Goal: Information Seeking & Learning: Learn about a topic

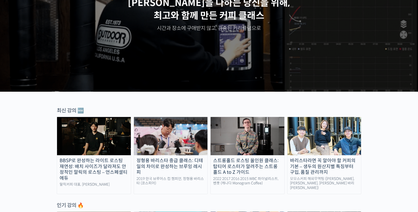
scroll to position [103, 0]
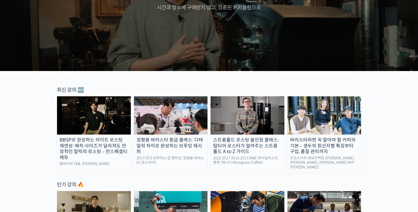
click at [327, 144] on div "바리스타라면 꼭 알아야 할 커피의 기본 – 생두의 원산지별 특징부터 구입, 품질 관리까지" at bounding box center [325, 146] width 74 height 18
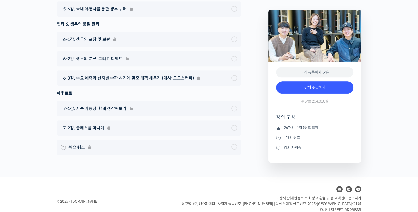
scroll to position [2995, 0]
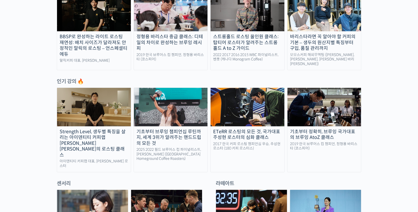
scroll to position [227, 0]
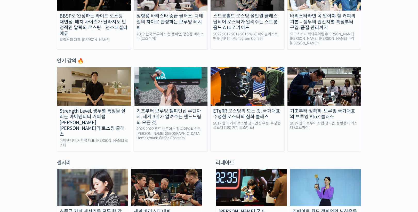
click at [169, 19] on div "정형용 바리스타 중급 클래스: 디테일의 차이로 완성하는 브루잉 레시피" at bounding box center [171, 22] width 74 height 18
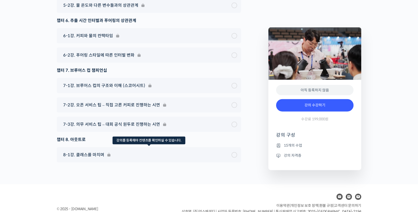
scroll to position [1787, 0]
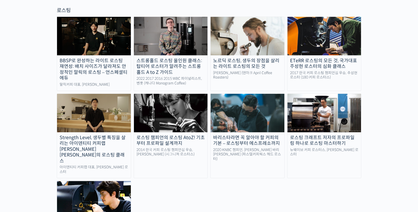
scroll to position [475, 0]
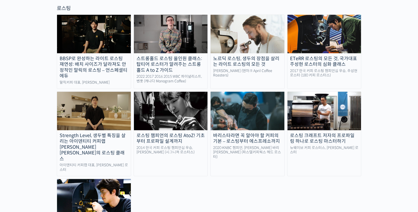
click at [312, 146] on div "뉴웨이브 커피 로스터스, 유승권 로스터" at bounding box center [325, 150] width 74 height 9
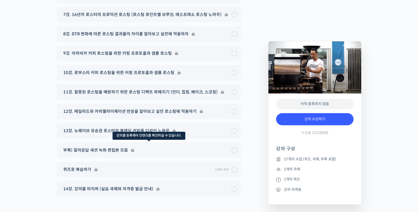
scroll to position [2850, 0]
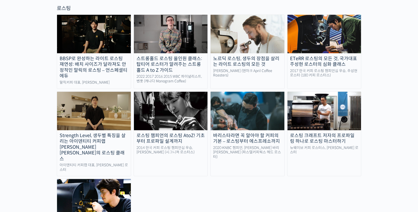
click at [257, 133] on div "바리스타라면 꼭 알아야 할 커피의 기본 – 로스팅부터 에스프레소까지" at bounding box center [248, 139] width 74 height 12
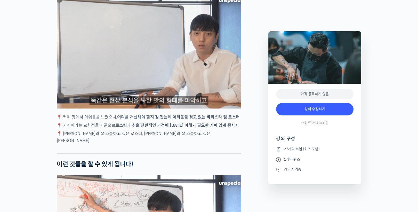
scroll to position [971, 0]
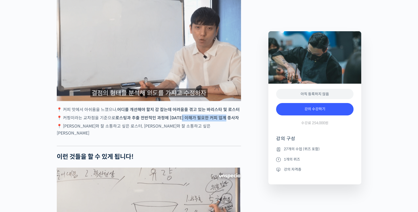
drag, startPoint x: 185, startPoint y: 130, endPoint x: 232, endPoint y: 131, distance: 47.0
click at [232, 121] on p "📍 커핑이라는 교차점을 기준으로 로스팅과 추출 전반적인 과정에 대한 이해가 필요한 커피 업계 종사자" at bounding box center [149, 117] width 184 height 7
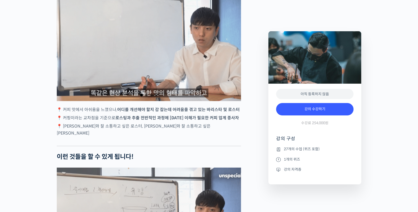
drag, startPoint x: 232, startPoint y: 131, endPoint x: 229, endPoint y: 141, distance: 10.6
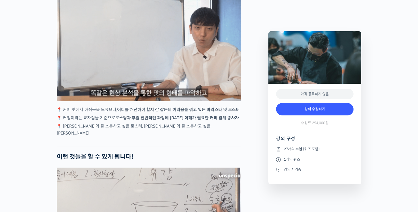
click at [229, 141] on div "방현영 바리스타를 소개합니다 ! <파스텔커피웍스> 헤드 로스터 2017년 Korea Coffee In Good Spirits Champions…" at bounding box center [149, 214] width 184 height 1944
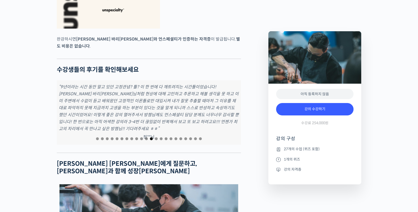
scroll to position [1694, 0]
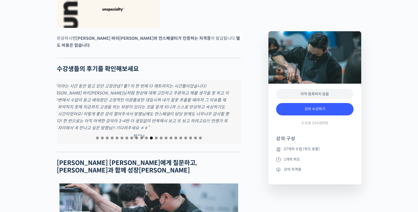
click at [135, 120] on em "“9년이라는 시간 동안 알고 있던 고정관념? 틀? 이 한 번에 다 깨트려지는 시간들이었습니다! 방현영 바리스타님처럼 현상에 대해 고민하고 추론…" at bounding box center [139, 106] width 180 height 47
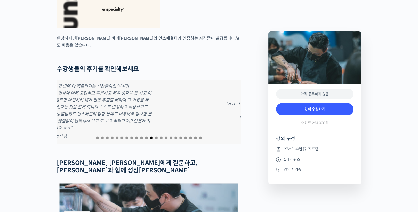
click at [95, 115] on em "“9년이라는 시간 동안 알고 있던 고정관념? 틀? 이 한 번에 다 깨트려지는 시간들이었습니다! 방현영 바리스타님처럼 현상에 대해 고민하고 추론…" at bounding box center [62, 106] width 180 height 47
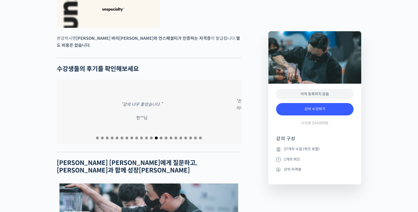
click at [85, 109] on div "“강의 너무 좋았습니다.” 한**님" at bounding box center [142, 112] width 184 height 65
click at [193, 111] on div "“너무 유익하고 좋았습니다!! 세세하게 잘 알려주셔서 잘 배운것 같아요” 문**님" at bounding box center [183, 112] width 184 height 65
click at [213, 105] on div "“너무 유익하고 좋았습니다!! 세세하게 잘 알려주셔서 잘 배운것 같아요” 문**님" at bounding box center [196, 112] width 184 height 65
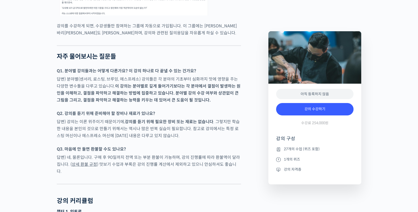
scroll to position [1983, 0]
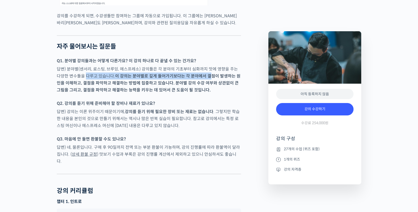
drag, startPoint x: 82, startPoint y: 65, endPoint x: 205, endPoint y: 67, distance: 123.4
click at [205, 67] on p "답변) 분야별(센서리, 로스팅, 브루잉, 에스프레소) 강의들은 각 분야의 기초부터 심화까지 맛에 영향을 주는 다양한 변수들을 다루고 있습니다.…" at bounding box center [149, 80] width 184 height 28
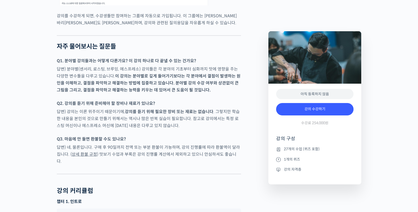
drag, startPoint x: 205, startPoint y: 67, endPoint x: 204, endPoint y: 74, distance: 7.0
click at [204, 74] on strong "이 강의는 분야별로 깊게 들어가기보다는 각 분야에서 결점이 발생하는 원인을 이해하고, 결점을 파악하고 해결하는 방법에 집중하고 있습니다. 분야…" at bounding box center [149, 82] width 184 height 19
drag, startPoint x: 169, startPoint y: 66, endPoint x: 217, endPoint y: 66, distance: 47.5
click at [217, 73] on strong "이 강의는 분야별로 깊게 들어가기보다는 각 분야에서 결점이 발생하는 원인을 이해하고, 결점을 파악하고 해결하는 방법에 집중하고 있습니다. 분야…" at bounding box center [149, 82] width 184 height 19
drag, startPoint x: 217, startPoint y: 66, endPoint x: 217, endPoint y: 70, distance: 4.1
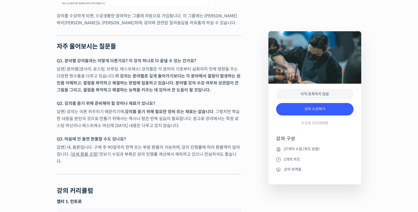
click at [217, 73] on strong "이 강의는 분야별로 깊게 들어가기보다는 각 분야에서 결점이 발생하는 원인을 이해하고, 결점을 파악하고 해결하는 방법에 집중하고 있습니다. 분야…" at bounding box center [149, 82] width 184 height 19
drag, startPoint x: 211, startPoint y: 64, endPoint x: 136, endPoint y: 64, distance: 74.6
click at [136, 73] on strong "이 강의는 분야별로 깊게 들어가기보다는 각 분야에서 결점이 발생하는 원인을 이해하고, 결점을 파악하고 해결하는 방법에 집중하고 있습니다. 분야…" at bounding box center [149, 82] width 184 height 19
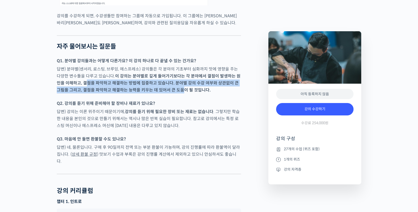
drag, startPoint x: 136, startPoint y: 64, endPoint x: 169, endPoint y: 76, distance: 35.5
click at [169, 76] on strong "이 강의는 분야별로 깊게 들어가기보다는 각 분야에서 결점이 발생하는 원인을 이해하고, 결점을 파악하고 해결하는 방법에 집중하고 있습니다. 분야…" at bounding box center [149, 82] width 184 height 19
drag, startPoint x: 169, startPoint y: 76, endPoint x: 169, endPoint y: 80, distance: 3.9
click at [169, 80] on strong "이 강의는 분야별로 깊게 들어가기보다는 각 분야에서 결점이 발생하는 원인을 이해하고, 결점을 파악하고 해결하는 방법에 집중하고 있습니다. 분야…" at bounding box center [149, 82] width 184 height 19
click at [164, 75] on strong "이 강의는 분야별로 깊게 들어가기보다는 각 분야에서 결점이 발생하는 원인을 이해하고, 결점을 파악하고 해결하는 방법에 집중하고 있습니다. 분야…" at bounding box center [149, 82] width 184 height 19
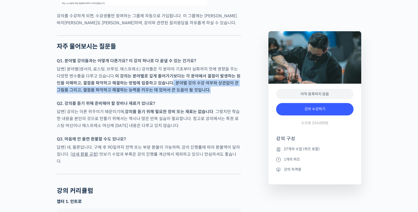
drag, startPoint x: 161, startPoint y: 71, endPoint x: 211, endPoint y: 77, distance: 50.7
click at [211, 77] on p "답변) 분야별(센서리, 로스팅, 브루잉, 에스프레소) 강의들은 각 분야의 기초부터 심화까지 맛에 영향을 주는 다양한 변수들을 다루고 있습니다.…" at bounding box center [149, 80] width 184 height 28
drag, startPoint x: 211, startPoint y: 77, endPoint x: 211, endPoint y: 83, distance: 5.7
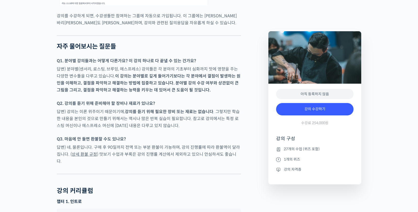
drag, startPoint x: 100, startPoint y: 83, endPoint x: 95, endPoint y: 83, distance: 5.7
drag, startPoint x: 76, startPoint y: 79, endPoint x: 211, endPoint y: 78, distance: 135.8
click at [211, 78] on p "답변) 분야별(센서리, 로스팅, 브루잉, 에스프레소) 강의들은 각 분야의 기초부터 심화까지 맛에 영향을 주는 다양한 변수들을 다루고 있습니다.…" at bounding box center [149, 80] width 184 height 28
drag, startPoint x: 211, startPoint y: 78, endPoint x: 208, endPoint y: 90, distance: 12.0
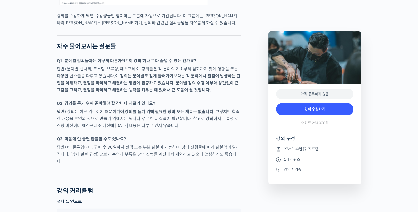
click at [208, 100] on p "Q2. 강의를 듣기 위해 준비해야 할 장비나 재료가 있나요?" at bounding box center [149, 103] width 184 height 7
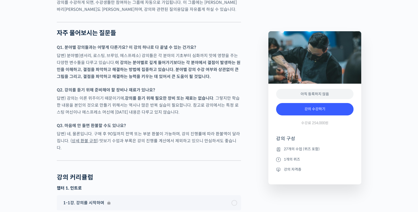
scroll to position [2003, 0]
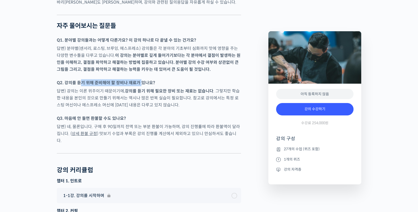
drag, startPoint x: 80, startPoint y: 71, endPoint x: 149, endPoint y: 71, distance: 69.7
click at [149, 80] on strong "Q2. 강의를 듣기 위해 준비해야 할 장비나 재료가 있나요?" at bounding box center [106, 82] width 98 height 5
drag, startPoint x: 149, startPoint y: 71, endPoint x: 162, endPoint y: 86, distance: 20.2
click at [162, 88] on p "답변) 강의는 이론 위주이기 때문이기에, 강의를 듣기 위해 필요한 장비 또는 재료는 없습니다 . 그렇지만 학습한 내용을 본인의 것으로 만들기 …" at bounding box center [149, 98] width 184 height 21
drag, startPoint x: 113, startPoint y: 80, endPoint x: 169, endPoint y: 80, distance: 56.5
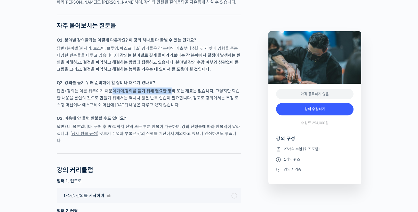
click at [169, 88] on p "답변) 강의는 이론 위주이기 때문이기에, 강의를 듣기 위해 필요한 장비 또는 재료는 없습니다 . 그렇지만 학습한 내용을 본인의 것으로 만들기 …" at bounding box center [149, 98] width 184 height 21
drag, startPoint x: 169, startPoint y: 80, endPoint x: 173, endPoint y: 88, distance: 9.2
click at [173, 88] on p "답변) 강의는 이론 위주이기 때문이기에, 강의를 듣기 위해 필요한 장비 또는 재료는 없습니다 . 그렇지만 학습한 내용을 본인의 것으로 만들기 …" at bounding box center [149, 98] width 184 height 21
drag, startPoint x: 173, startPoint y: 88, endPoint x: 205, endPoint y: 104, distance: 35.1
click at [205, 115] on p "Q3. 마음에 안 들면 환불할 수도 있나요?" at bounding box center [149, 118] width 184 height 7
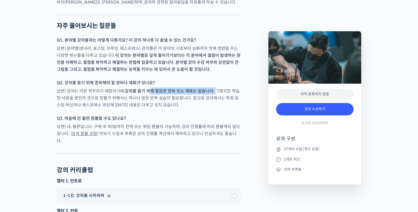
drag, startPoint x: 148, startPoint y: 80, endPoint x: 215, endPoint y: 81, distance: 67.1
click at [215, 88] on p "답변) 강의는 이론 위주이기 때문이기에, 강의를 듣기 위해 필요한 장비 또는 재료는 없습니다 . 그렇지만 학습한 내용을 본인의 것으로 만들기 …" at bounding box center [149, 98] width 184 height 21
drag, startPoint x: 215, startPoint y: 81, endPoint x: 215, endPoint y: 93, distance: 11.4
click at [215, 93] on p "답변) 강의는 이론 위주이기 때문이기에, 강의를 듣기 위해 필요한 장비 또는 재료는 없습니다 . 그렇지만 학습한 내용을 본인의 것으로 만들기 …" at bounding box center [149, 98] width 184 height 21
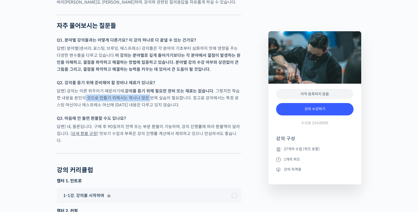
drag, startPoint x: 79, startPoint y: 86, endPoint x: 144, endPoint y: 88, distance: 65.4
click at [144, 88] on p "답변) 강의는 이론 위주이기 때문이기에, 강의를 듣기 위해 필요한 장비 또는 재료는 없습니다 . 그렇지만 학습한 내용을 본인의 것으로 만들기 …" at bounding box center [149, 98] width 184 height 21
drag, startPoint x: 144, startPoint y: 88, endPoint x: 159, endPoint y: 96, distance: 16.9
click at [159, 96] on p "답변) 강의는 이론 위주이기 때문이기에, 강의를 듣기 위해 필요한 장비 또는 재료는 없습니다 . 그렇지만 학습한 내용을 본인의 것으로 만들기 …" at bounding box center [149, 98] width 184 height 21
drag, startPoint x: 80, startPoint y: 93, endPoint x: 152, endPoint y: 93, distance: 72.3
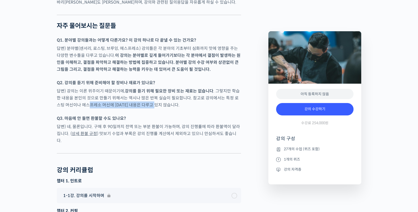
click at [152, 93] on p "답변) 강의는 이론 위주이기 때문이기에, 강의를 듣기 위해 필요한 장비 또는 재료는 없습니다 . 그렇지만 학습한 내용을 본인의 것으로 만들기 …" at bounding box center [149, 98] width 184 height 21
drag, startPoint x: 152, startPoint y: 93, endPoint x: 156, endPoint y: 101, distance: 8.8
click at [156, 110] on div at bounding box center [149, 112] width 184 height 5
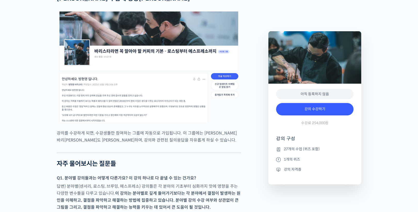
scroll to position [1921, 0]
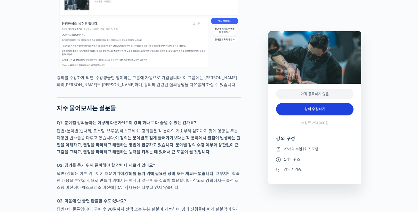
click at [309, 112] on link "강의 수강하기" at bounding box center [314, 109] width 77 height 12
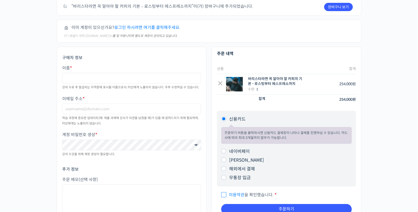
scroll to position [41, 0]
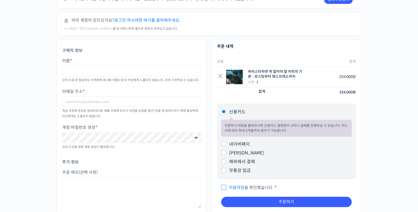
click at [229, 145] on label "네이버페이" at bounding box center [239, 143] width 21 height 5
click at [226, 145] on input "네이버페이" at bounding box center [223, 143] width 5 height 5
radio input "true"
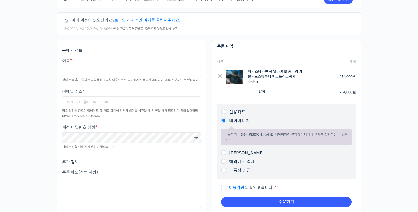
click at [226, 114] on li "신용카드 주문하기 버튼을 클릭하시면 신용카드 결제창이 나타나 결제를 진행하실 수 있습니다. 카드사에 따라 최대 3개월까지 할부가 가능합니다." at bounding box center [286, 112] width 131 height 9
click at [226, 113] on li "신용카드 주문하기 버튼을 클릭하시면 신용카드 결제창이 나타나 결제를 진행하실 수 있습니다. 카드사에 따라 최대 3개월까지 할부가 가능합니다." at bounding box center [286, 112] width 131 height 9
click at [223, 112] on input "신용카드" at bounding box center [223, 111] width 5 height 5
radio input "true"
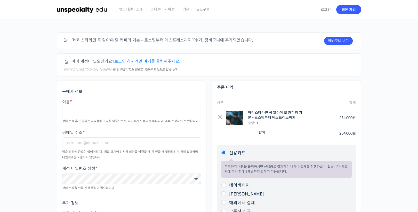
scroll to position [0, 0]
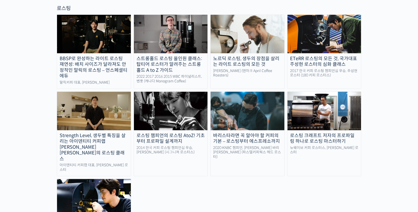
click at [169, 92] on img at bounding box center [171, 111] width 74 height 38
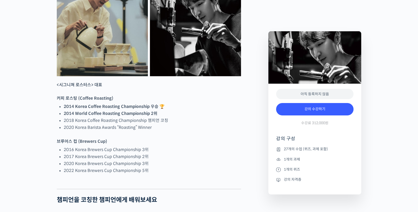
scroll to position [227, 0]
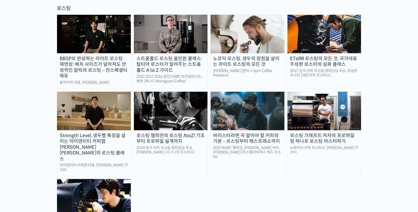
click at [105, 133] on div "Strength Level, 생두별 특징을 살리는 아이덴티티 커피랩 [PERSON_NAME] [PERSON_NAME]의 로스팅 클래스" at bounding box center [94, 147] width 74 height 29
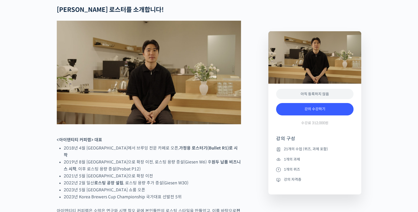
scroll to position [227, 0]
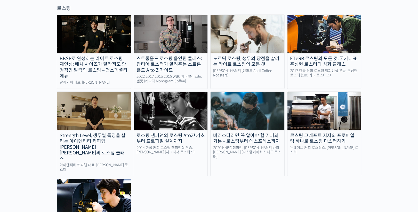
click at [320, 96] on img at bounding box center [325, 111] width 74 height 38
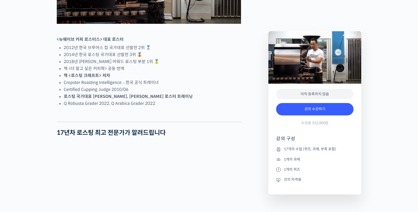
scroll to position [372, 0]
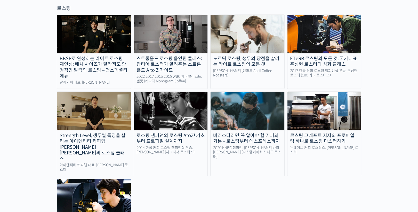
click at [93, 179] on img at bounding box center [94, 198] width 74 height 38
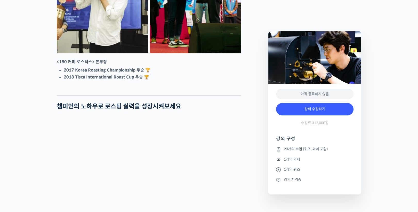
scroll to position [392, 0]
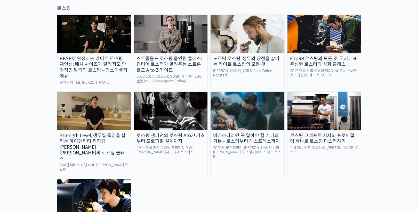
click at [244, 95] on img at bounding box center [248, 111] width 74 height 38
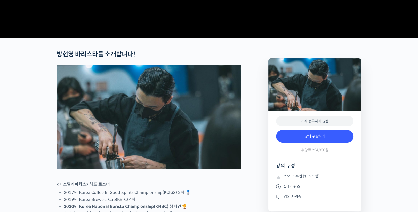
scroll to position [227, 0]
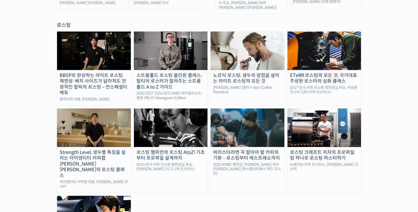
scroll to position [413, 0]
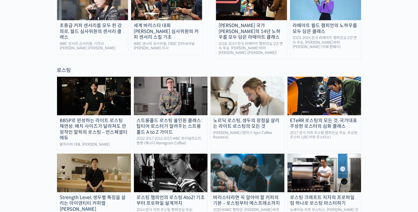
click at [310, 118] on div "ETeRR 로스팅의 모든 것, 국가대표 주성현 로스터의 심화 클래스" at bounding box center [325, 124] width 74 height 12
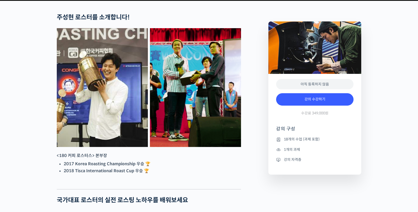
scroll to position [207, 0]
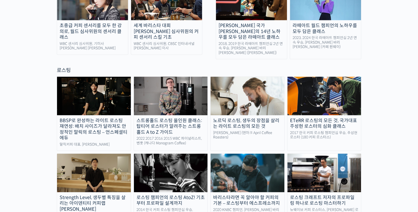
click at [262, 89] on img at bounding box center [248, 96] width 74 height 38
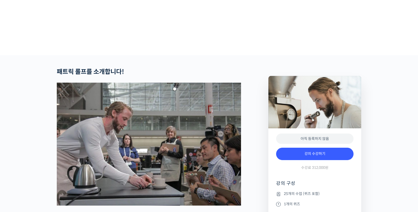
scroll to position [207, 0]
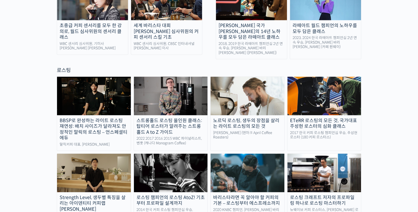
click at [173, 77] on img at bounding box center [171, 96] width 74 height 38
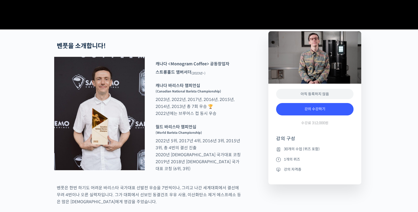
scroll to position [227, 0]
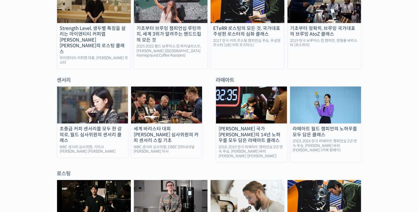
scroll to position [186, 0]
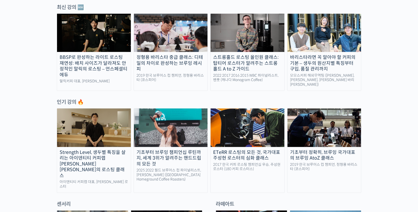
click at [164, 37] on img at bounding box center [171, 33] width 74 height 38
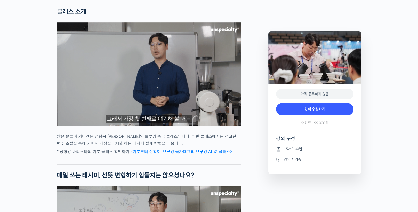
scroll to position [475, 0]
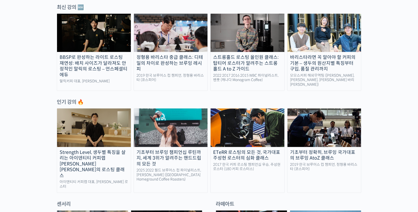
click at [103, 36] on img at bounding box center [94, 33] width 74 height 38
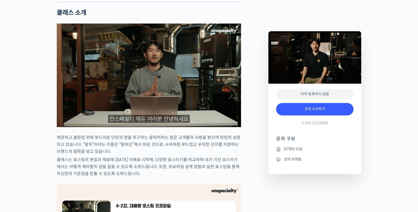
scroll to position [454, 0]
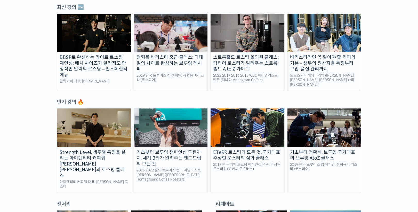
click at [303, 67] on div "바리스타라면 꼭 알아야 할 커피의 기본 – 생두의 원산지별 특징부터 구입, 품질 관리까지" at bounding box center [325, 63] width 74 height 18
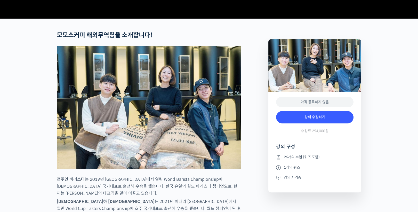
scroll to position [207, 0]
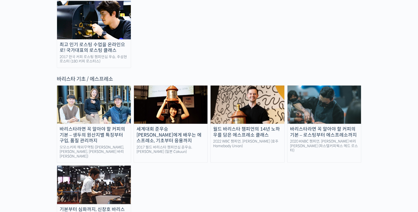
scroll to position [661, 0]
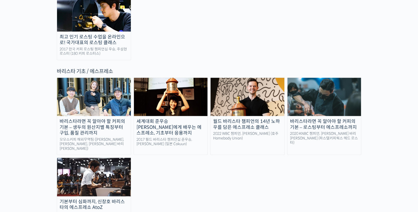
click at [255, 119] on div "월드 바리스타 챔피언의 14년 노하우를 담은 에스프레소 클래스" at bounding box center [248, 125] width 74 height 12
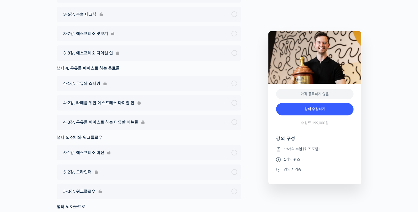
scroll to position [2767, 0]
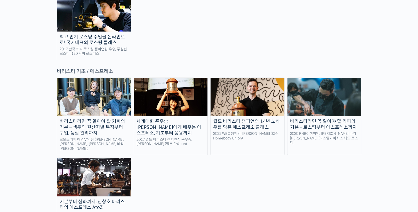
click at [123, 158] on img at bounding box center [94, 177] width 74 height 38
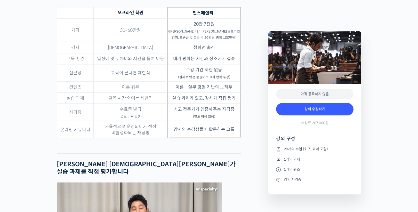
scroll to position [1384, 0]
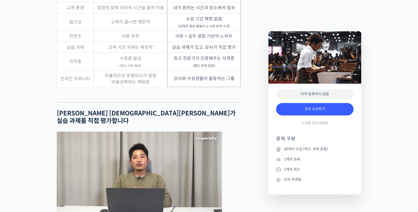
drag, startPoint x: 419, startPoint y: 98, endPoint x: 422, endPoint y: 127, distance: 28.9
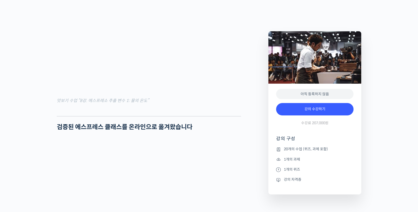
scroll to position [623, 0]
